Goal: Task Accomplishment & Management: Use online tool/utility

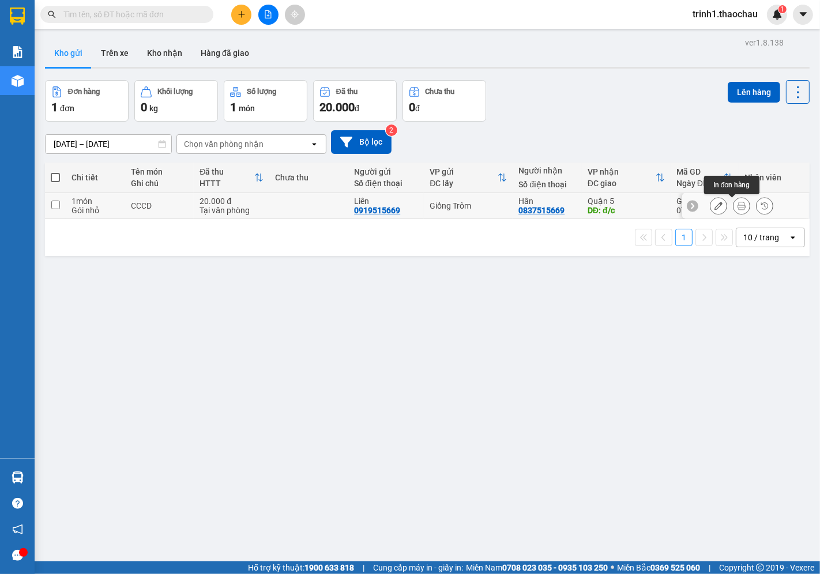
click at [738, 206] on button at bounding box center [742, 206] width 16 height 20
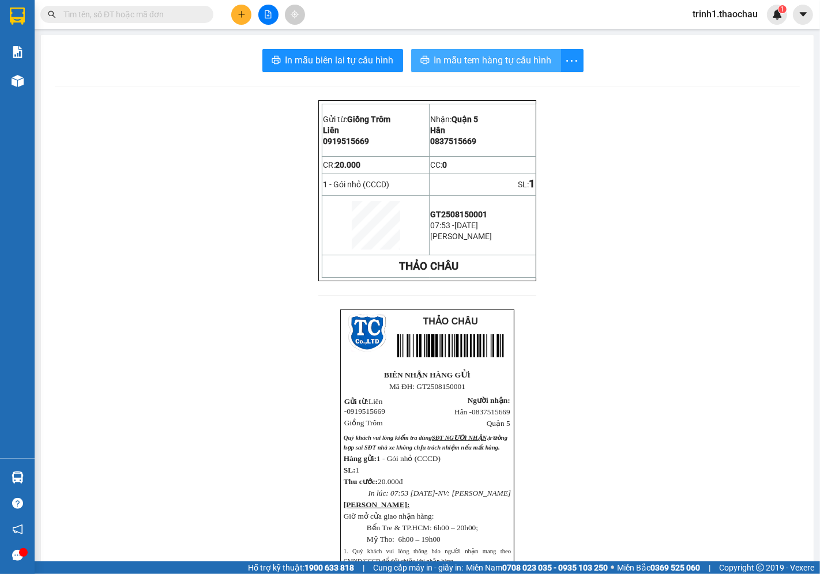
click at [522, 66] on span "In mẫu tem hàng tự cấu hình" at bounding box center [493, 60] width 118 height 14
drag, startPoint x: 446, startPoint y: 65, endPoint x: 445, endPoint y: 55, distance: 9.9
click at [446, 65] on span "In mẫu tem hàng tự cấu hình" at bounding box center [493, 60] width 118 height 14
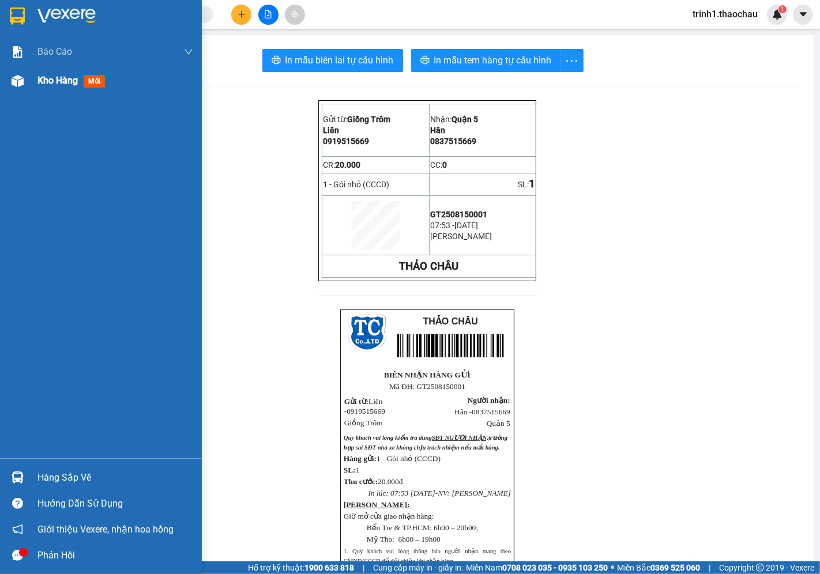
click at [60, 85] on span "Kho hàng" at bounding box center [57, 80] width 40 height 11
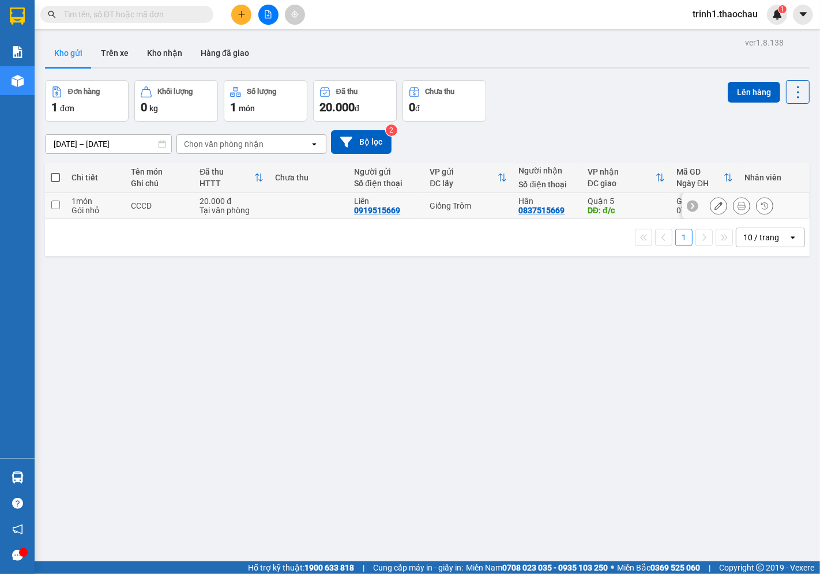
click at [51, 204] on input "checkbox" at bounding box center [55, 205] width 9 height 9
checkbox input "true"
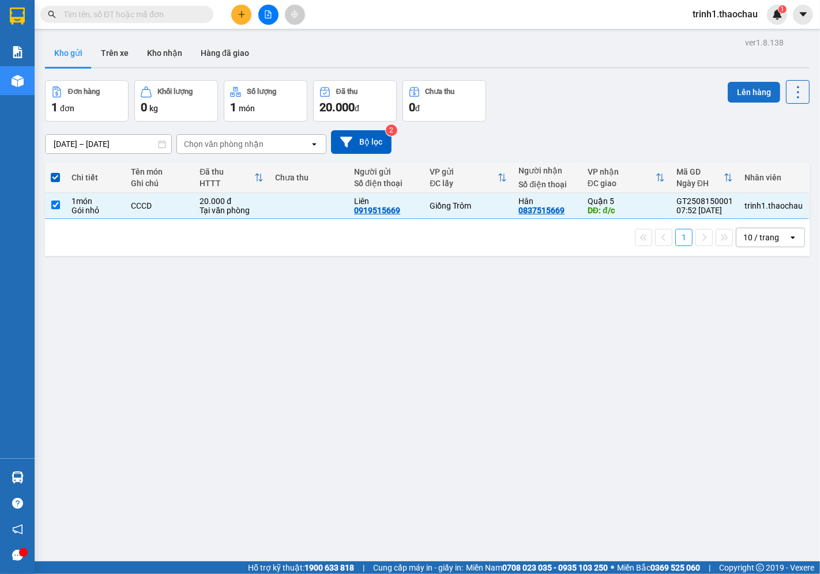
click at [728, 83] on button "Lên hàng" at bounding box center [754, 92] width 52 height 21
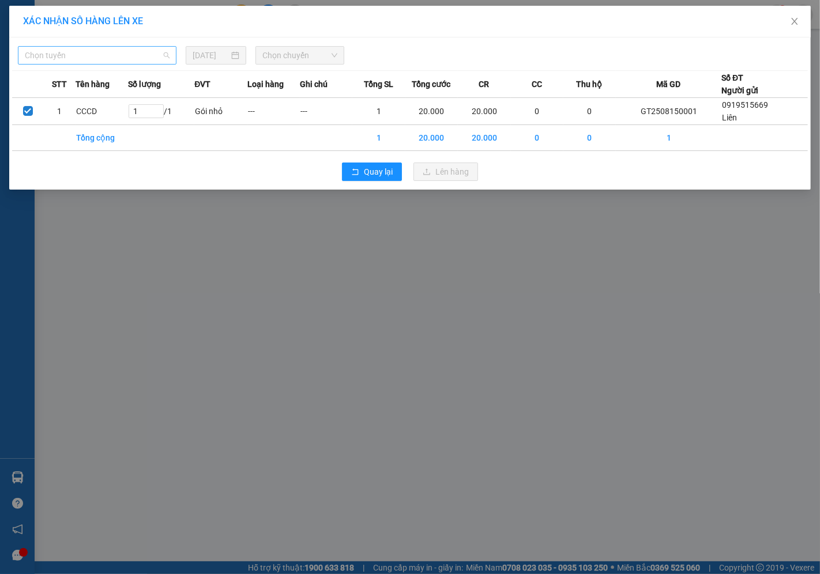
click at [59, 56] on span "Chọn tuyến" at bounding box center [97, 55] width 145 height 17
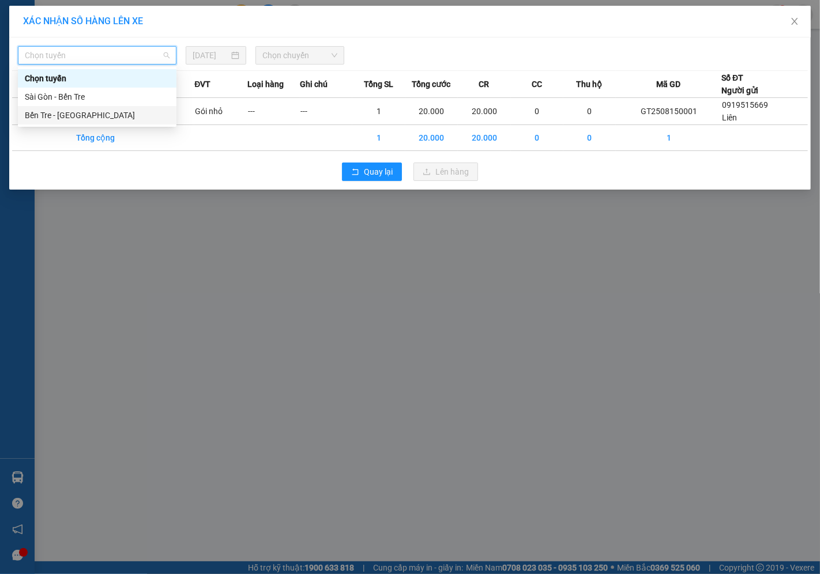
click at [67, 118] on div "Bến Tre - [GEOGRAPHIC_DATA]" at bounding box center [97, 115] width 145 height 13
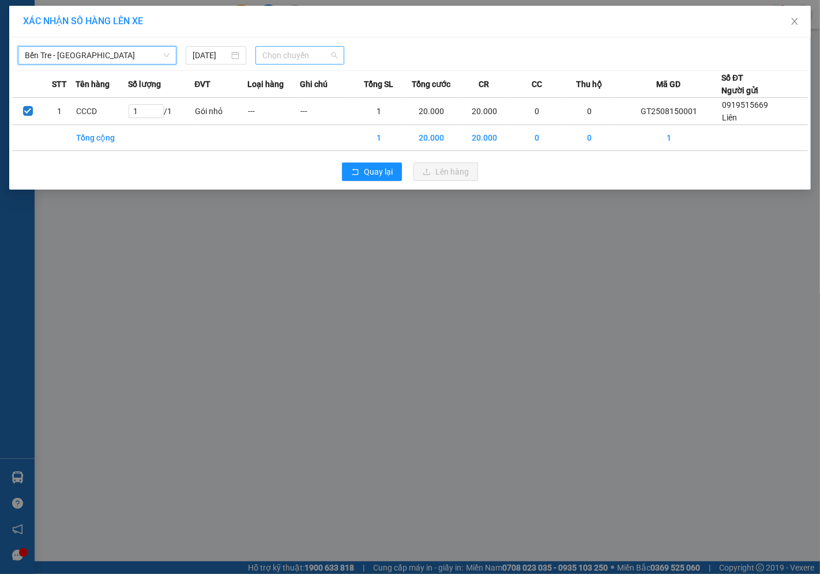
click at [275, 56] on span "Chọn chuyến" at bounding box center [299, 55] width 75 height 17
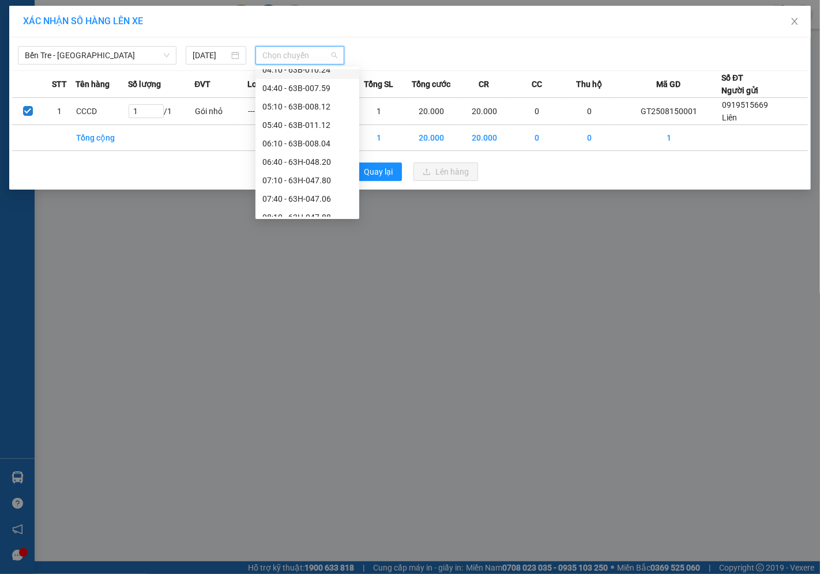
scroll to position [128, 0]
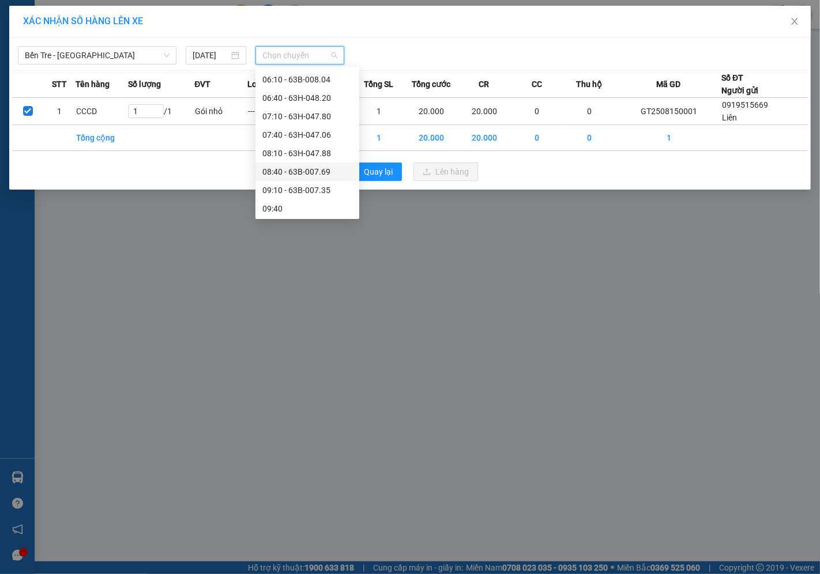
click at [313, 171] on div "08:40 - 63B-007.69" at bounding box center [307, 172] width 90 height 13
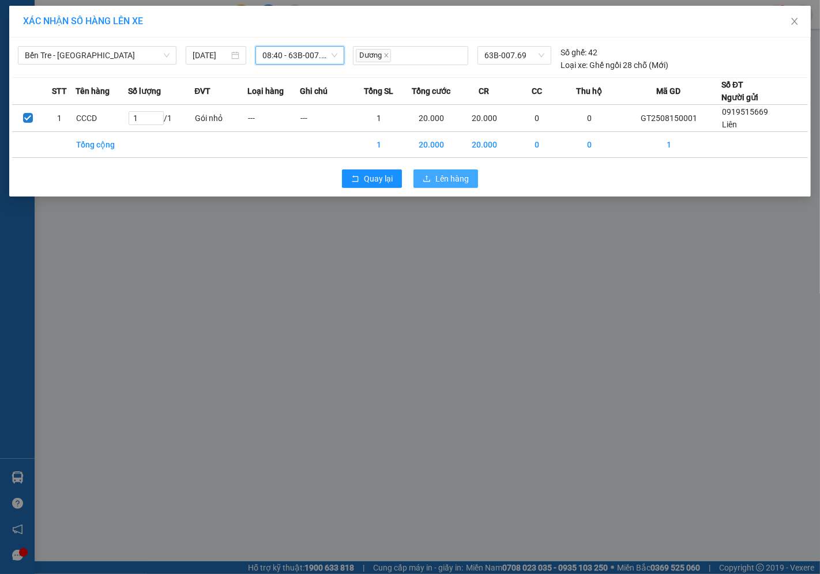
click at [437, 179] on span "Lên hàng" at bounding box center [451, 178] width 33 height 13
